Goal: Transaction & Acquisition: Purchase product/service

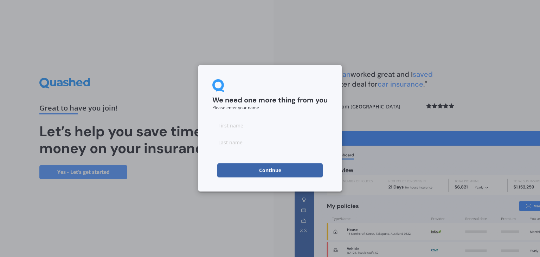
click at [246, 124] on input at bounding box center [269, 125] width 115 height 14
type input "[PERSON_NAME]"
click at [228, 140] on input at bounding box center [269, 142] width 115 height 14
type input "sung"
click at [232, 172] on button "Continue" at bounding box center [269, 170] width 105 height 14
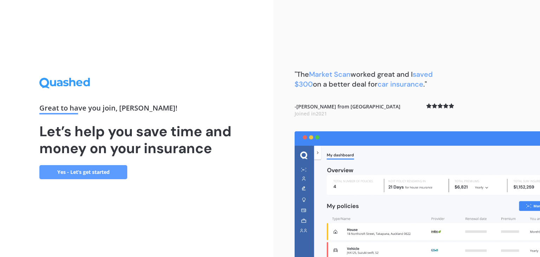
click at [113, 169] on link "Yes - Let’s get started" at bounding box center [83, 172] width 88 height 14
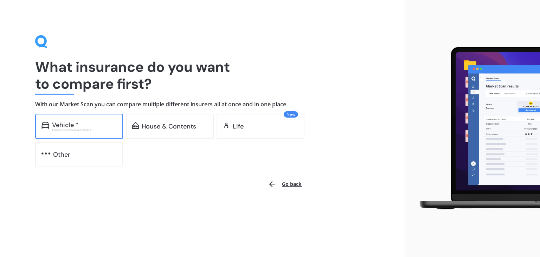
click at [83, 127] on div "Vehicle *" at bounding box center [84, 124] width 65 height 7
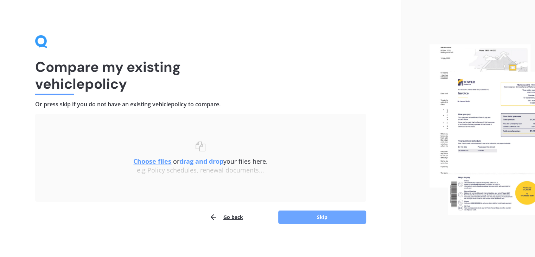
click at [317, 212] on button "Skip" at bounding box center [322, 216] width 88 height 13
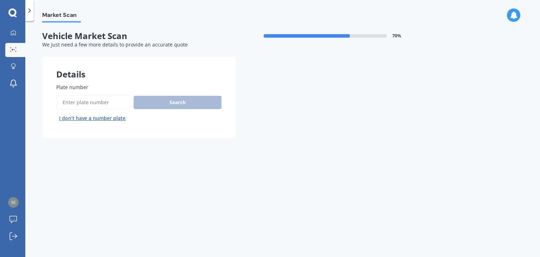
click at [102, 106] on input "Plate number" at bounding box center [93, 102] width 75 height 15
type input "nje517"
click at [175, 101] on button "Search" at bounding box center [178, 102] width 88 height 13
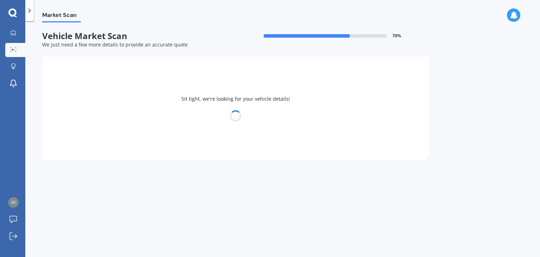
select select "VOLKSWAGEN"
select select "TIGUAN"
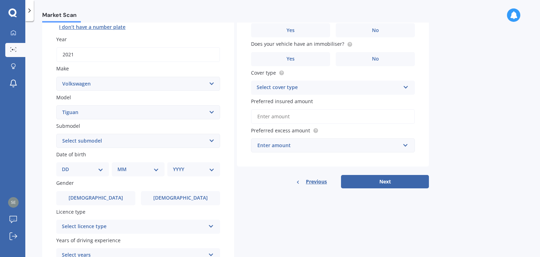
scroll to position [91, 0]
click at [215, 136] on select "Select submodel Diesel Turbo Petrol Turbo Petrol Turbo 4WD" at bounding box center [138, 140] width 164 height 14
select select "PETROL TURBO"
click at [56, 133] on select "Select submodel Diesel Turbo Petrol Turbo Petrol Turbo 4WD" at bounding box center [138, 140] width 164 height 14
click at [230, 184] on div "Plate number Search I don’t have a number plate Year [DATE] Make Select make AC…" at bounding box center [138, 141] width 192 height 327
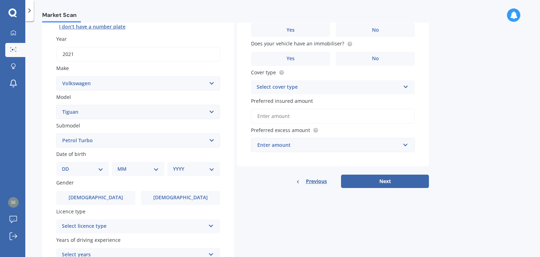
scroll to position [158, 0]
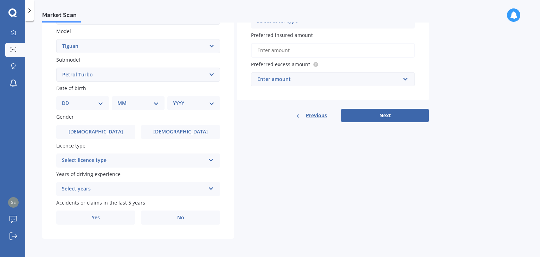
click at [94, 101] on select "DD 01 02 03 04 05 06 07 08 09 10 11 12 13 14 15 16 17 18 19 20 21 22 23 24 25 2…" at bounding box center [82, 103] width 41 height 8
select select "16"
click at [68, 99] on select "DD 01 02 03 04 05 06 07 08 09 10 11 12 13 14 15 16 17 18 19 20 21 22 23 24 25 2…" at bounding box center [82, 103] width 41 height 8
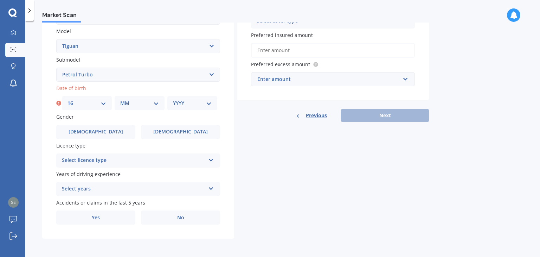
click at [132, 100] on select "MM 01 02 03 04 05 06 07 08 09 10 11 12" at bounding box center [139, 103] width 39 height 8
select select "12"
click at [120, 99] on select "MM 01 02 03 04 05 06 07 08 09 10 11 12" at bounding box center [139, 103] width 39 height 8
click at [202, 99] on select "YYYY 2025 2024 2023 2022 2021 2020 2019 2018 2017 2016 2015 2014 2013 2012 2011…" at bounding box center [192, 103] width 39 height 8
select select "1976"
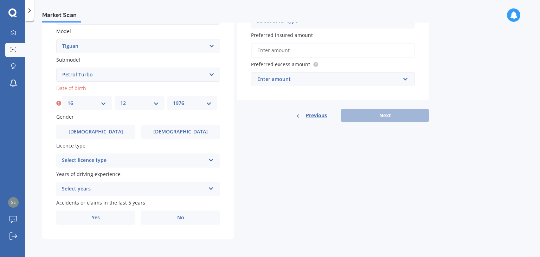
click at [173, 99] on select "YYYY 2025 2024 2023 2022 2021 2020 2019 2018 2017 2016 2015 2014 2013 2012 2011…" at bounding box center [192, 103] width 39 height 8
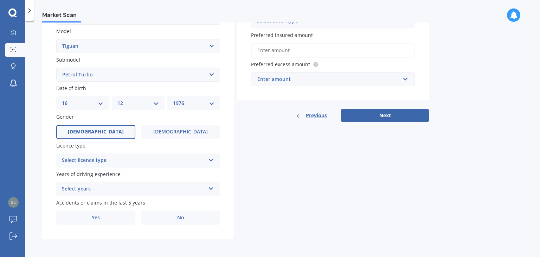
click at [107, 130] on label "[DEMOGRAPHIC_DATA]" at bounding box center [95, 132] width 79 height 14
click at [0, 0] on input "[DEMOGRAPHIC_DATA]" at bounding box center [0, 0] width 0 height 0
click at [143, 159] on div "Select licence type" at bounding box center [133, 160] width 143 height 8
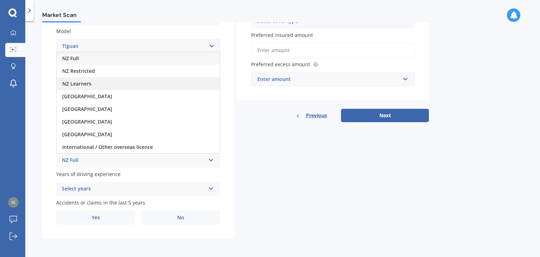
scroll to position [0, 0]
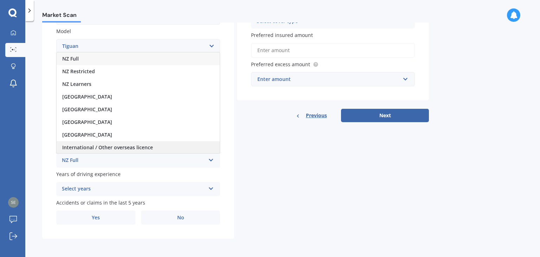
click at [128, 145] on span "International / Other overseas licence" at bounding box center [107, 147] width 91 height 7
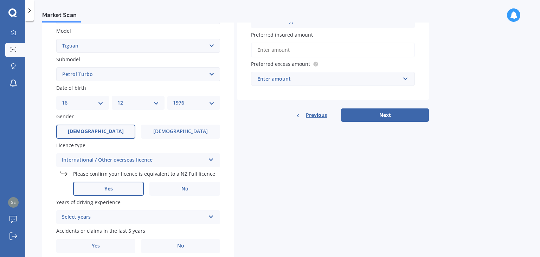
click at [127, 185] on label "Yes" at bounding box center [108, 188] width 71 height 14
click at [0, 0] on input "Yes" at bounding box center [0, 0] width 0 height 0
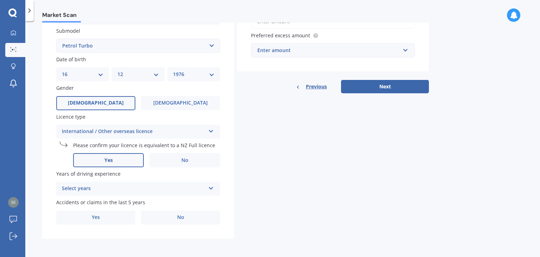
click at [206, 187] on div "Select years 5 or more years 4 years 3 years 2 years 1 year" at bounding box center [138, 188] width 164 height 14
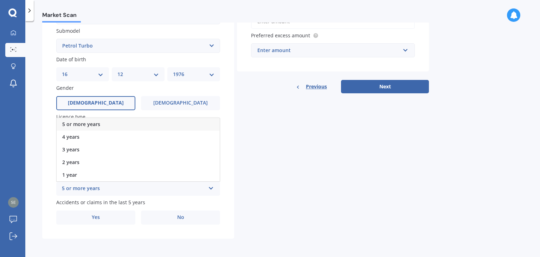
click at [182, 124] on div "5 or more years" at bounding box center [138, 124] width 163 height 13
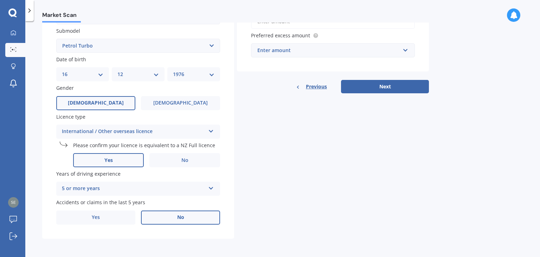
click at [190, 210] on label "No" at bounding box center [180, 217] width 79 height 14
click at [0, 0] on input "No" at bounding box center [0, 0] width 0 height 0
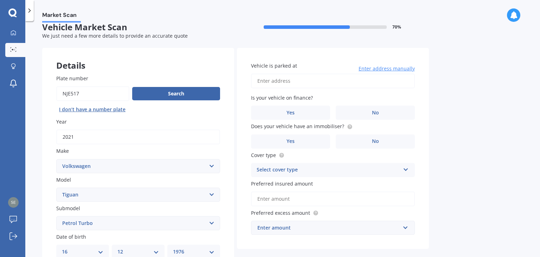
scroll to position [0, 0]
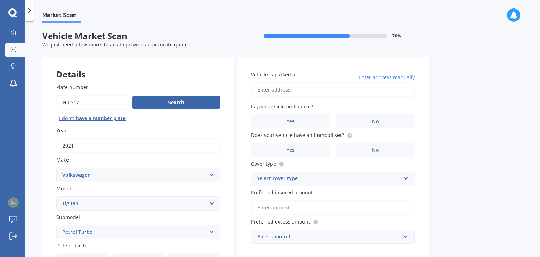
click at [363, 83] on input "Vehicle is parked at" at bounding box center [333, 89] width 164 height 15
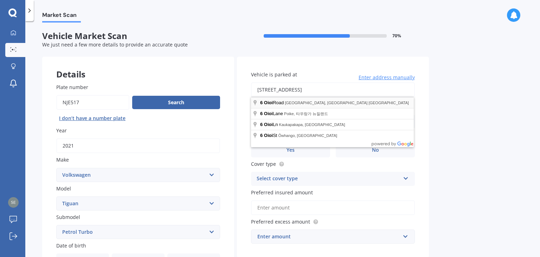
type input "[STREET_ADDRESS] [GEOGRAPHIC_DATA]"
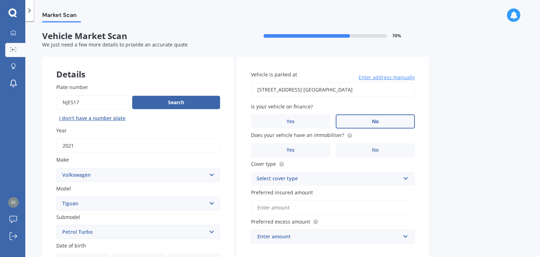
click at [373, 118] on span "No" at bounding box center [375, 121] width 7 height 6
click at [0, 0] on input "No" at bounding box center [0, 0] width 0 height 0
click at [318, 143] on label "Yes" at bounding box center [290, 150] width 79 height 14
click at [0, 0] on input "Yes" at bounding box center [0, 0] width 0 height 0
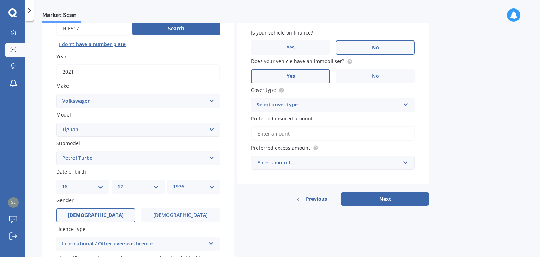
scroll to position [75, 0]
click at [401, 109] on div "Select cover type Comprehensive Third Party, Fire & Theft Third Party" at bounding box center [333, 104] width 164 height 14
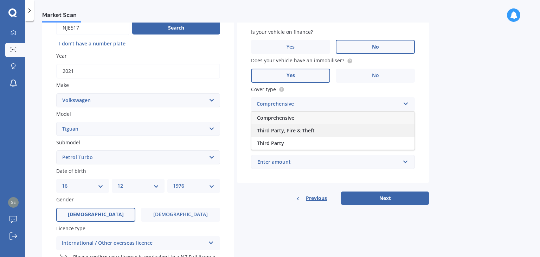
click at [364, 128] on div "Third Party, Fire & Theft" at bounding box center [332, 130] width 163 height 13
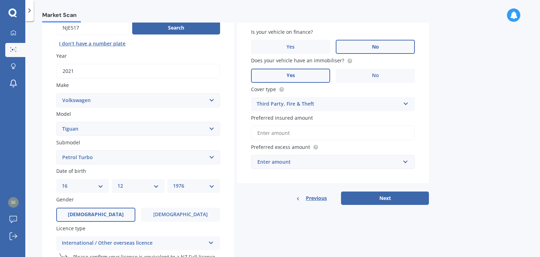
click at [427, 138] on div "Vehicle is parked at [STREET_ADDRESS] 뉴질랜드 Enter address manually Is your vehic…" at bounding box center [333, 82] width 192 height 201
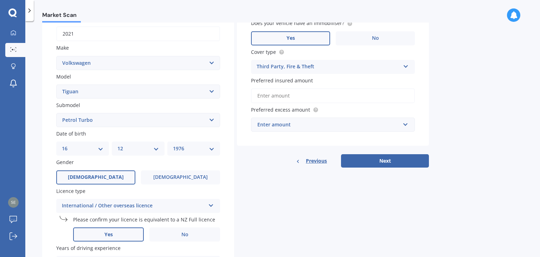
scroll to position [113, 0]
click at [397, 125] on div "Enter amount" at bounding box center [328, 124] width 143 height 8
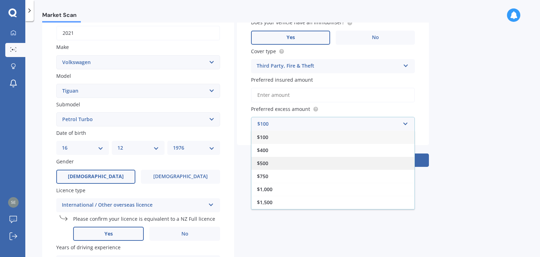
click at [326, 157] on div "$500" at bounding box center [332, 162] width 163 height 13
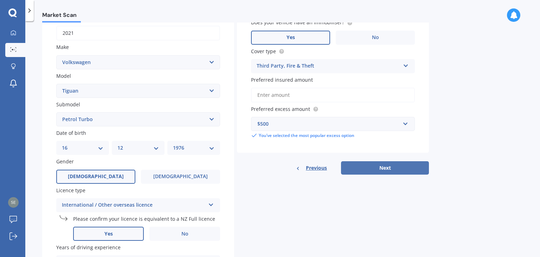
click at [383, 167] on button "Next" at bounding box center [385, 167] width 88 height 13
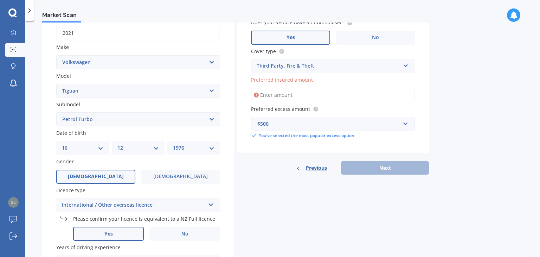
click at [320, 90] on input "Preferred insured amount" at bounding box center [333, 95] width 164 height 15
click at [304, 86] on div "Preferred insured amount" at bounding box center [333, 89] width 164 height 26
click at [288, 96] on input "Preferred insured amount" at bounding box center [333, 95] width 164 height 15
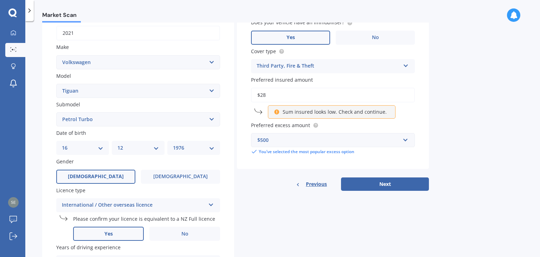
type input "$2"
type input "$5"
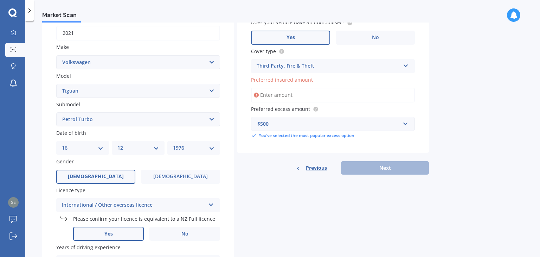
click at [446, 110] on div "Market Scan Vehicle Market Scan 70 % We just need a few more details to provide…" at bounding box center [282, 141] width 515 height 236
click at [308, 94] on input "Preferred insured amount" at bounding box center [333, 95] width 164 height 15
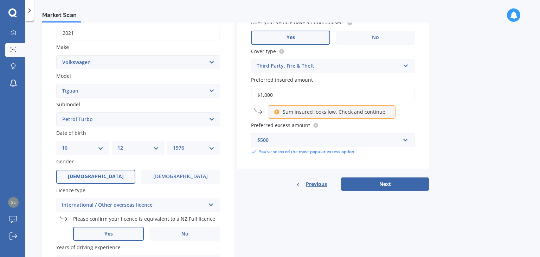
type input "$1,000"
click at [481, 127] on div "Market Scan Vehicle Market Scan 70 % We just need a few more details to provide…" at bounding box center [282, 141] width 515 height 236
click at [376, 114] on p "Sum insured looks low. Check and continue." at bounding box center [335, 111] width 104 height 7
click at [378, 183] on button "Next" at bounding box center [385, 183] width 88 height 13
select select "16"
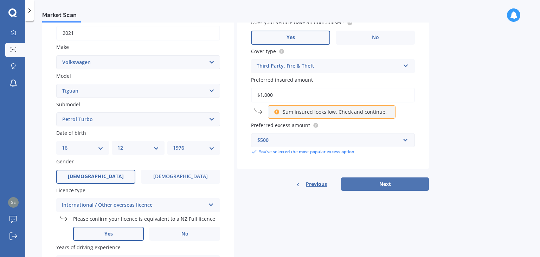
select select "12"
select select "1976"
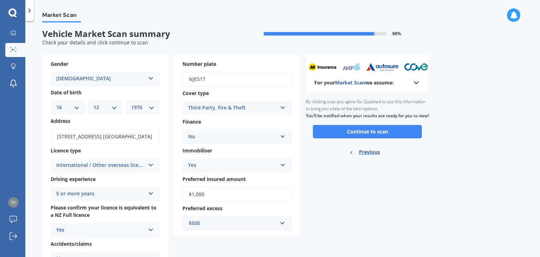
scroll to position [0, 0]
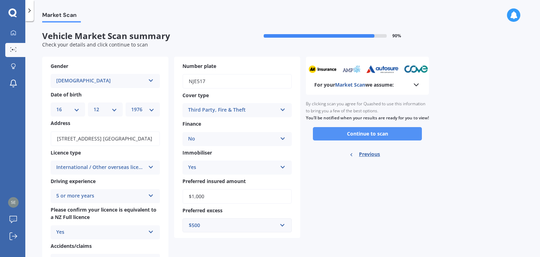
click at [380, 135] on button "Continue to scan" at bounding box center [367, 133] width 109 height 13
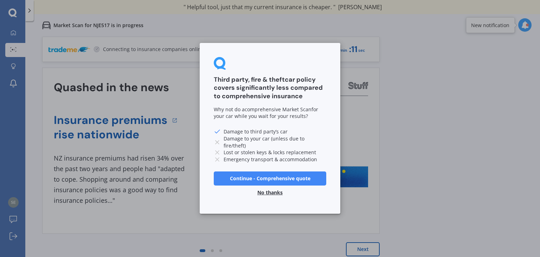
click at [293, 179] on button "Continue - Comprehensive quote" at bounding box center [270, 178] width 113 height 14
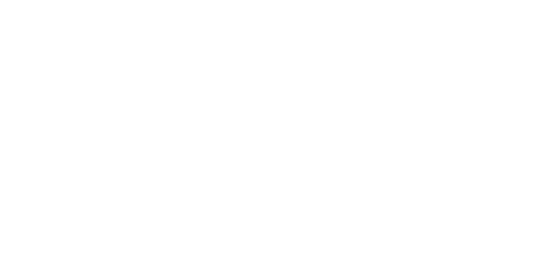
click at [329, 11] on div at bounding box center [270, 128] width 540 height 257
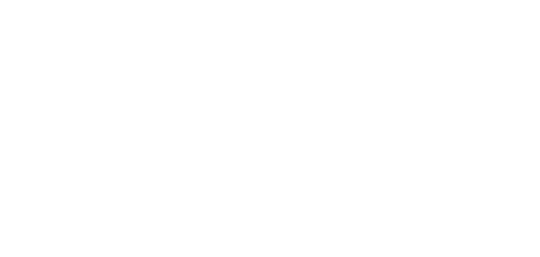
drag, startPoint x: 329, startPoint y: 11, endPoint x: 306, endPoint y: 24, distance: 26.9
click at [306, 24] on div at bounding box center [270, 128] width 540 height 257
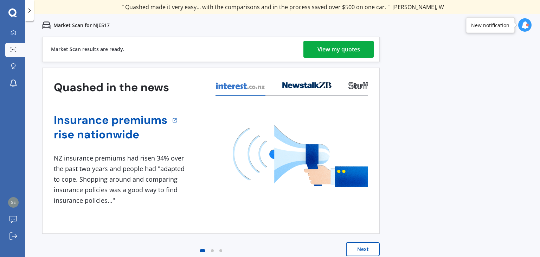
click at [360, 50] on link "View my quotes" at bounding box center [338, 49] width 70 height 17
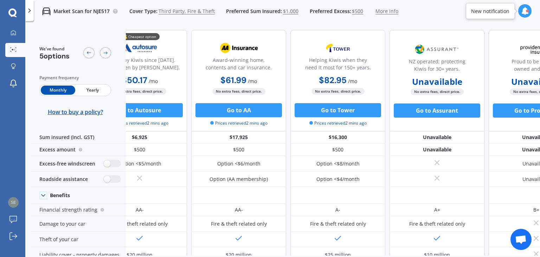
scroll to position [0, 30]
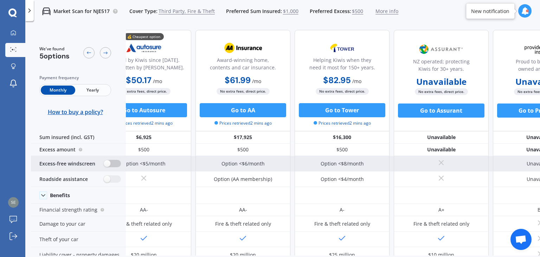
click at [113, 166] on label at bounding box center [112, 163] width 17 height 7
radio input "true"
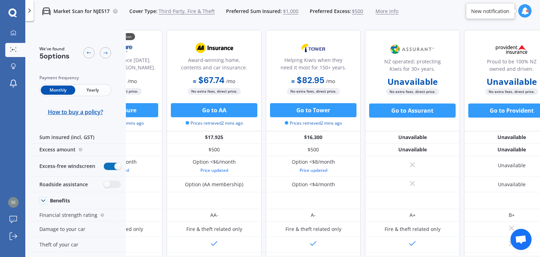
scroll to position [0, 81]
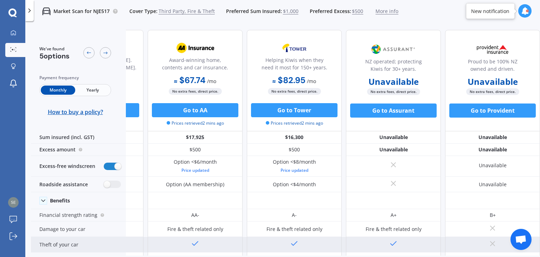
drag, startPoint x: 346, startPoint y: 246, endPoint x: 262, endPoint y: 245, distance: 84.0
click at [262, 245] on div at bounding box center [295, 244] width 492 height 15
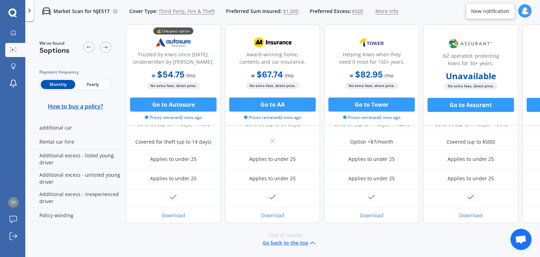
scroll to position [0, 0]
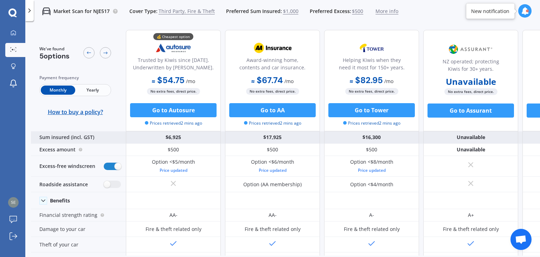
click at [80, 140] on div "Sum insured (incl. GST)" at bounding box center [78, 137] width 95 height 12
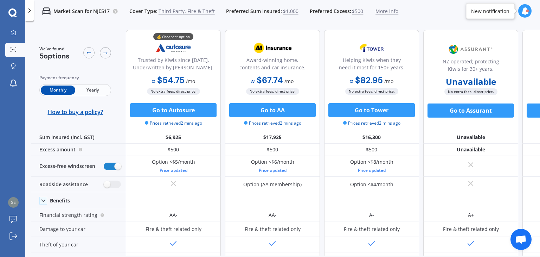
click at [95, 91] on span "Yearly" at bounding box center [92, 89] width 34 height 9
click at [60, 89] on span "Monthly" at bounding box center [58, 89] width 34 height 9
click at [146, 111] on button "Go to Autosure" at bounding box center [173, 110] width 86 height 14
